Goal: Information Seeking & Learning: Check status

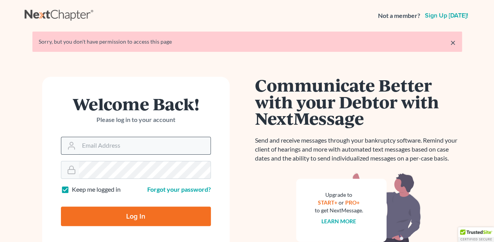
click at [84, 144] on input "Email Address" at bounding box center [144, 145] width 131 height 17
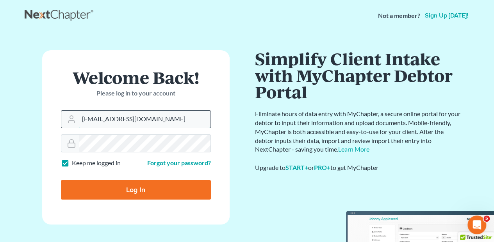
type input "[EMAIL_ADDRESS][DOMAIN_NAME]"
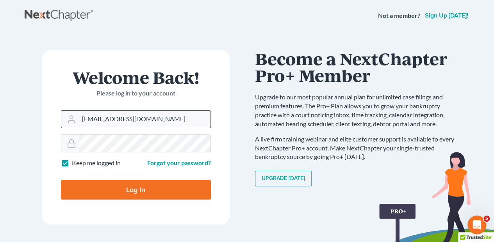
click at [61, 180] on input "Log In" at bounding box center [136, 190] width 150 height 20
type input "Thinking..."
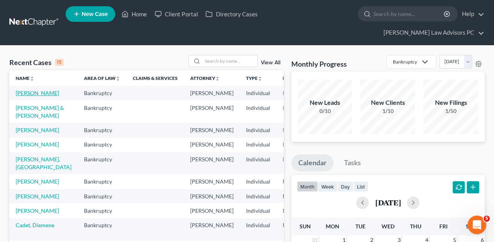
click at [23, 90] on link "[PERSON_NAME]" at bounding box center [37, 93] width 43 height 7
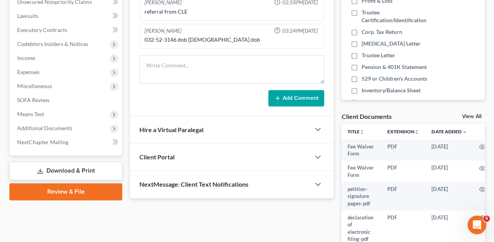
scroll to position [234, 0]
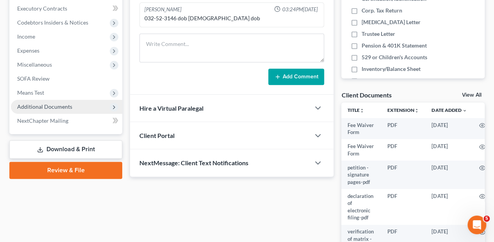
click at [54, 103] on span "Additional Documents" at bounding box center [44, 106] width 55 height 7
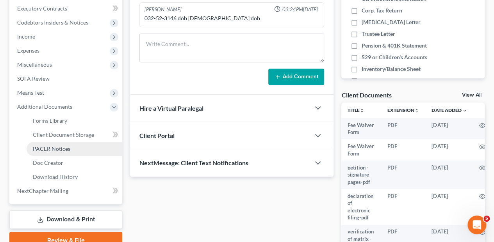
click at [49, 146] on span "PACER Notices" at bounding box center [51, 149] width 37 height 7
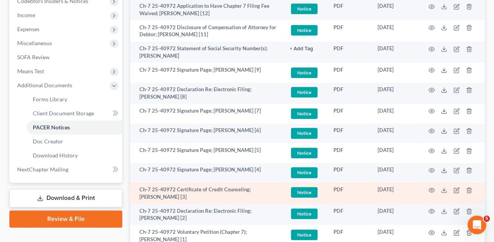
scroll to position [306, 0]
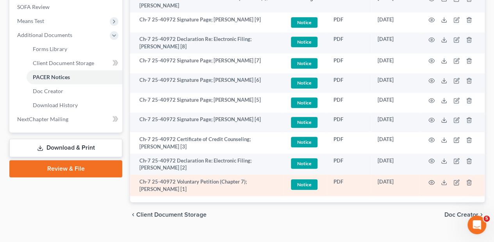
click at [178, 175] on td "Ch-7 25-40972 Voluntary Petition (Chapter 7); Donna M Evans [1]" at bounding box center [206, 185] width 153 height 21
click at [430, 179] on icon "button" at bounding box center [431, 182] width 6 height 6
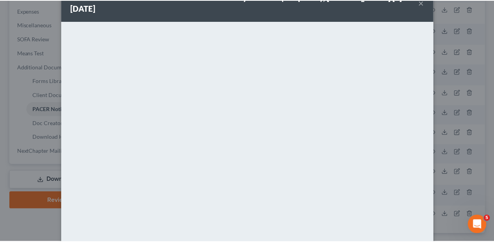
scroll to position [26, 0]
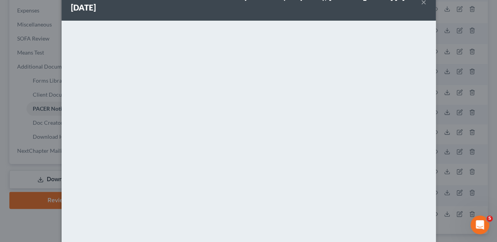
click at [425, 3] on div "Attachment Preview: Ch-7 25-40972 Voluntary Petition (Chapter 7); Donna M Evans…" at bounding box center [249, 1] width 375 height 37
click at [421, 4] on button "×" at bounding box center [423, 1] width 5 height 9
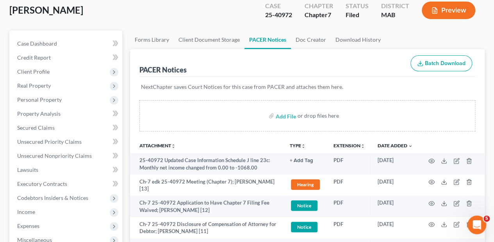
scroll to position [0, 0]
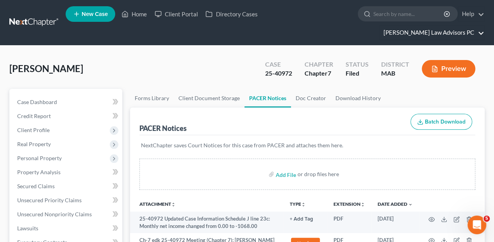
click at [433, 26] on link "Bretta Law Advisors PC" at bounding box center [431, 33] width 105 height 14
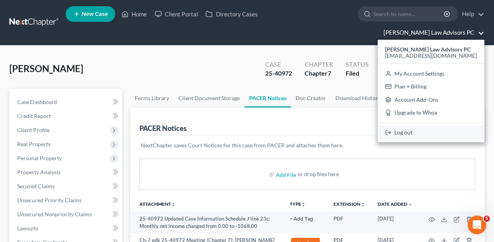
click at [437, 126] on link "Log out" at bounding box center [430, 132] width 107 height 13
